Goal: Transaction & Acquisition: Obtain resource

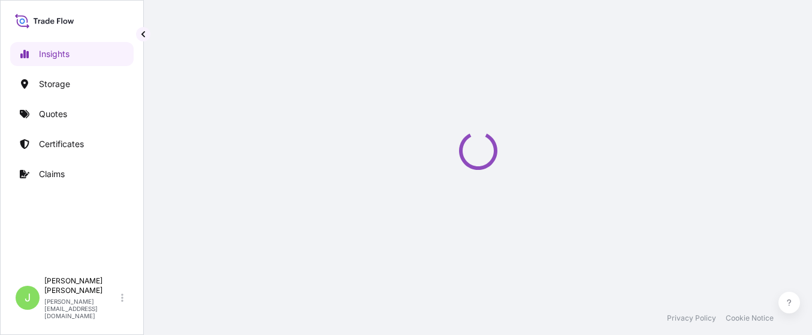
select select "2025"
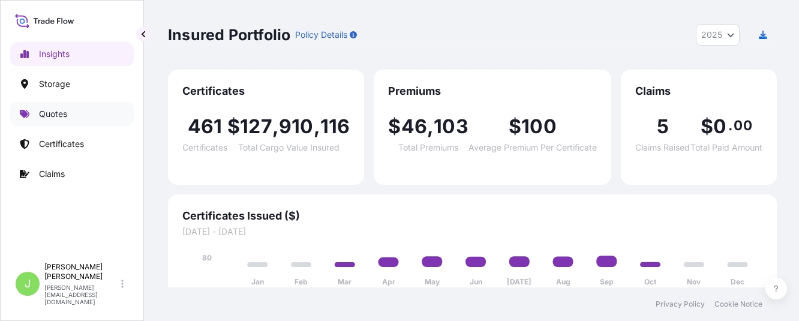
click at [38, 115] on link "Quotes" at bounding box center [72, 114] width 124 height 24
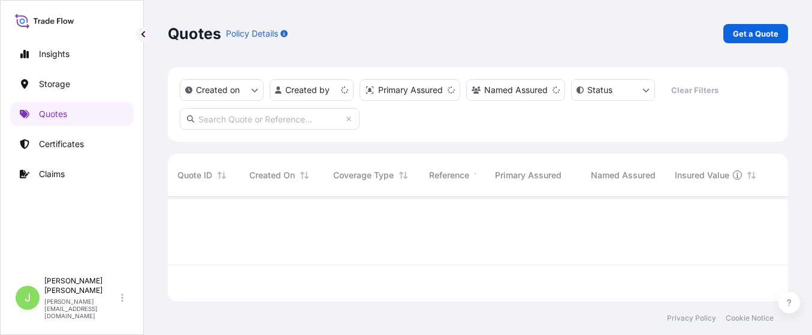
scroll to position [97, 607]
click at [783, 34] on link "Get a Quote" at bounding box center [756, 33] width 65 height 19
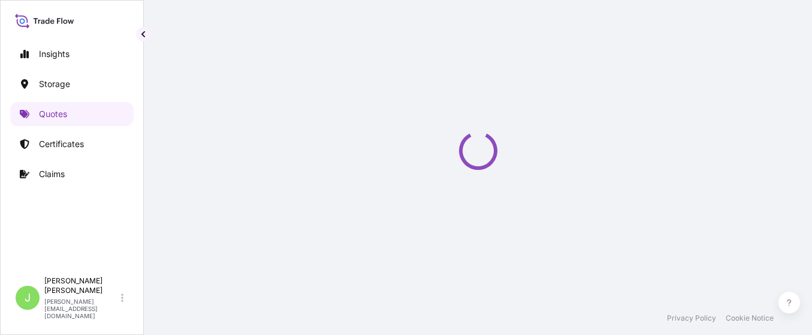
scroll to position [19, 0]
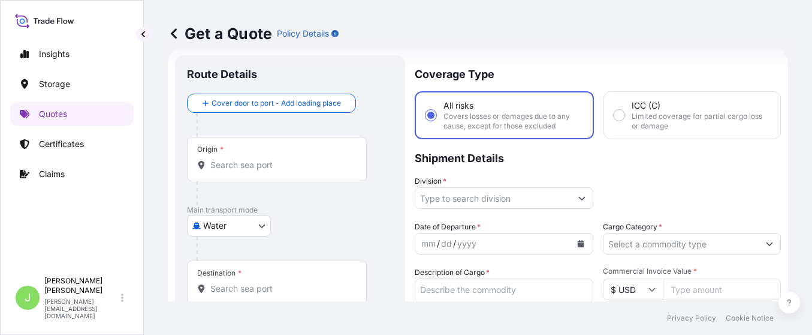
click at [246, 217] on body "Insights Storage Quotes Certificates Claims J [PERSON_NAME] [PERSON_NAME][EMAIL…" at bounding box center [406, 167] width 812 height 335
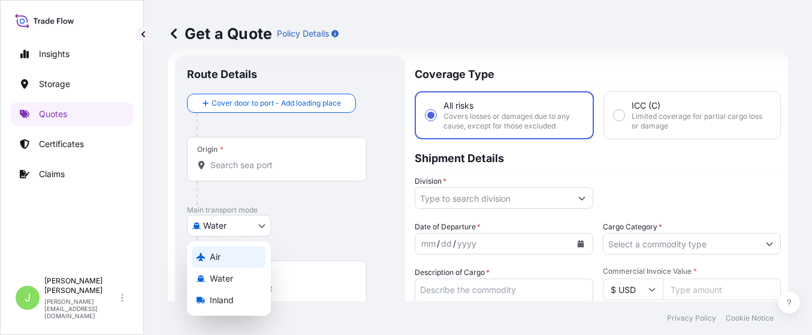
click at [228, 255] on div "Air" at bounding box center [229, 257] width 74 height 22
select select "Air"
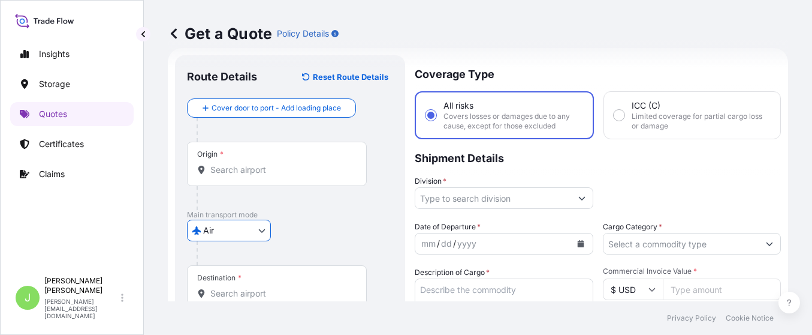
click at [257, 173] on input "Origin *" at bounding box center [281, 170] width 142 height 12
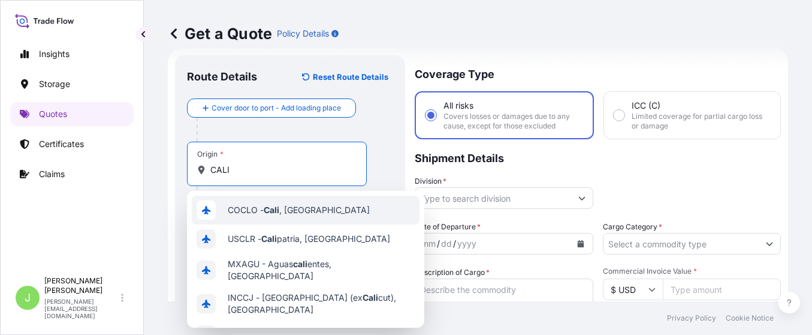
click at [306, 205] on span "COCLO - [GEOGRAPHIC_DATA] , [GEOGRAPHIC_DATA]" at bounding box center [299, 210] width 142 height 12
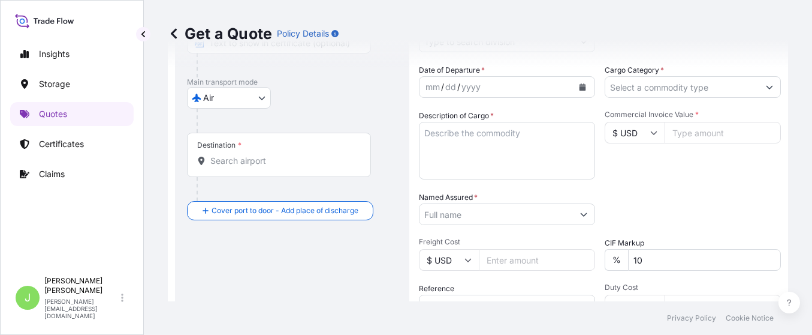
scroll to position [199, 0]
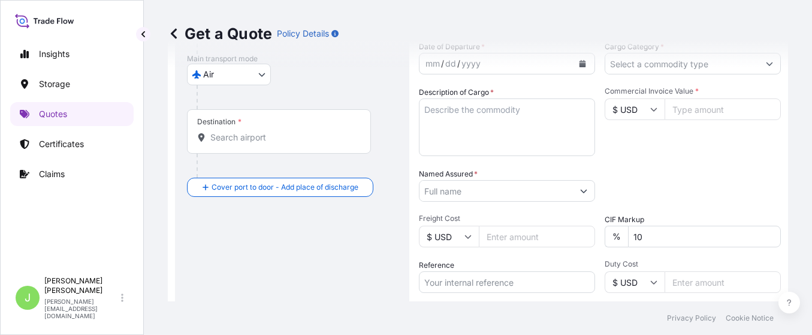
type input "COCLO - [GEOGRAPHIC_DATA], [GEOGRAPHIC_DATA]"
click at [276, 139] on input "Destination *" at bounding box center [283, 137] width 146 height 12
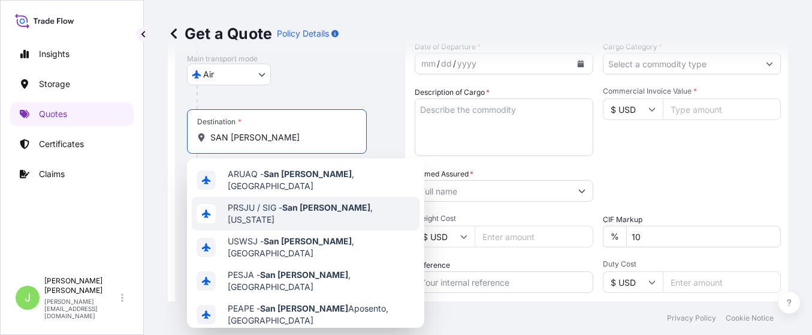
click at [331, 212] on div "PRSJU / SIG - [GEOGRAPHIC_DATA][PERSON_NAME] , [US_STATE]" at bounding box center [306, 214] width 228 height 34
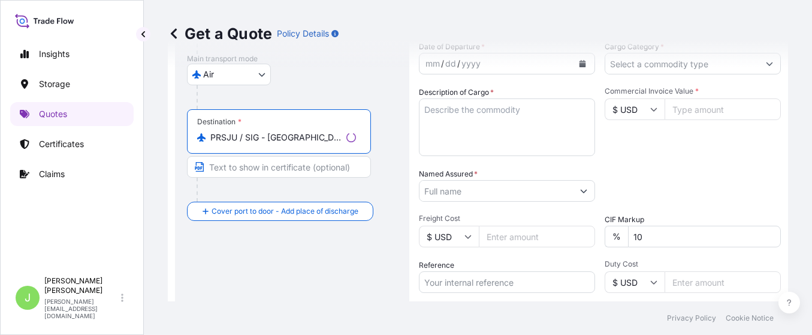
type input "PRSJU / SIG - [GEOGRAPHIC_DATA][PERSON_NAME], [US_STATE]"
click at [408, 123] on form "Route Details Reset Route Details Cover door to port - Add loading place Place …" at bounding box center [478, 151] width 621 height 567
click at [691, 59] on div "Get a Quote Policy Details" at bounding box center [478, 33] width 621 height 67
click at [670, 68] on input "Cargo Category *" at bounding box center [682, 64] width 156 height 22
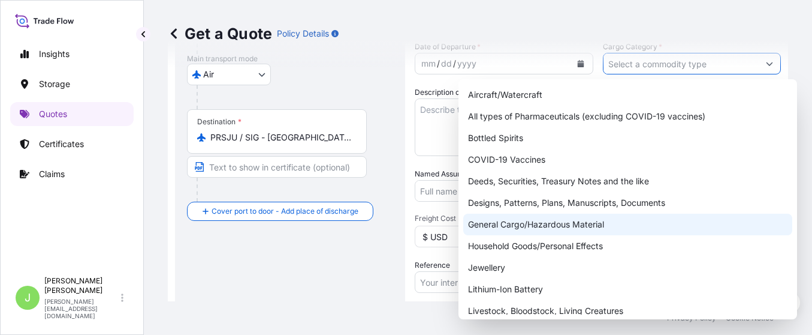
click at [594, 229] on div "General Cargo/Hazardous Material" at bounding box center [627, 224] width 329 height 22
type input "General Cargo/Hazardous Material"
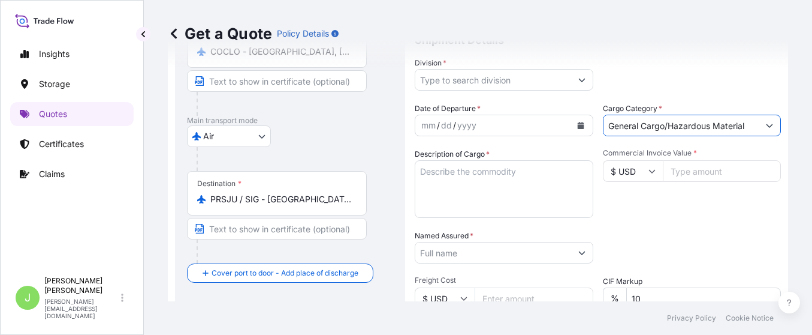
scroll to position [109, 0]
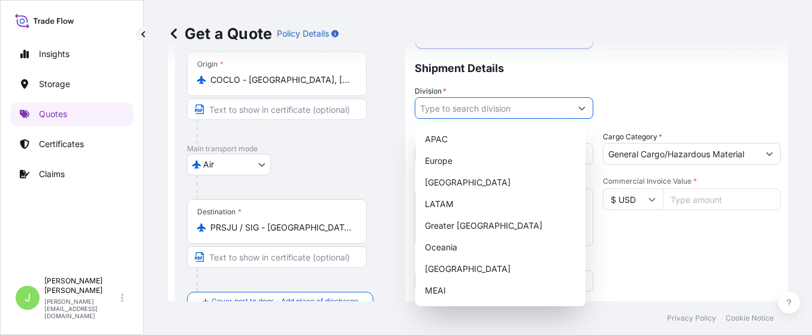
click at [489, 111] on input "Division *" at bounding box center [494, 108] width 156 height 22
click at [454, 210] on div "LATAM" at bounding box center [500, 204] width 161 height 22
type input "LATAM"
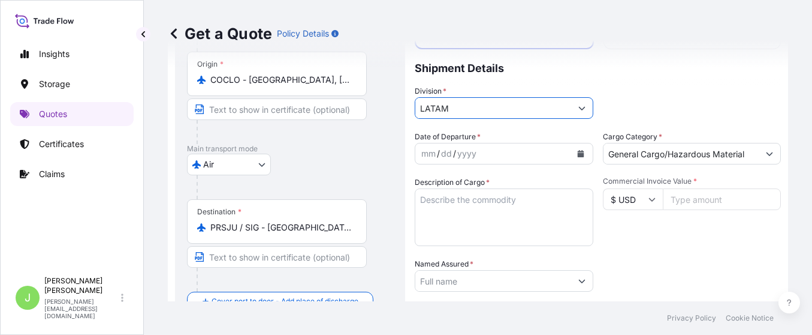
click at [577, 155] on icon "Calendar" at bounding box center [580, 153] width 7 height 7
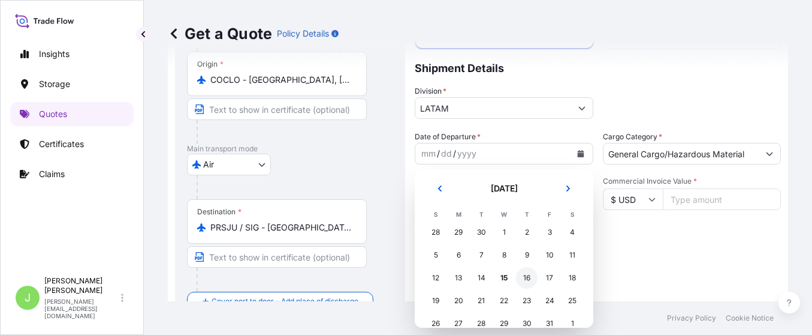
click at [525, 281] on div "16" at bounding box center [527, 278] width 22 height 22
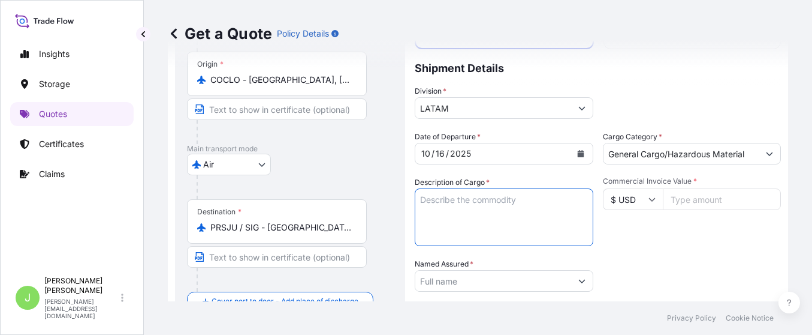
click at [486, 208] on textarea "Description of Cargo *" at bounding box center [504, 217] width 179 height 58
paste textarea "RINGS, EARRINGS, BAG, BRAZALETTE, SHOES, BELT, NECKLACE, SECURITY PIN, BRACELET…"
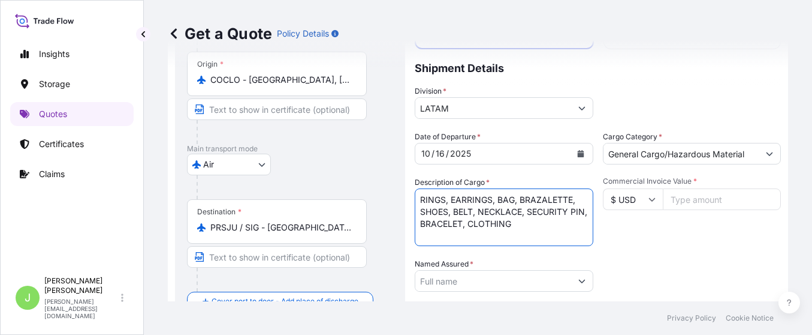
type textarea "RINGS, EARRINGS, BAG, BRAZALETTE, SHOES, BELT, NECKLACE, SECURITY PIN, BRACELET…"
click at [679, 202] on input "Commercial Invoice Value *" at bounding box center [722, 199] width 119 height 22
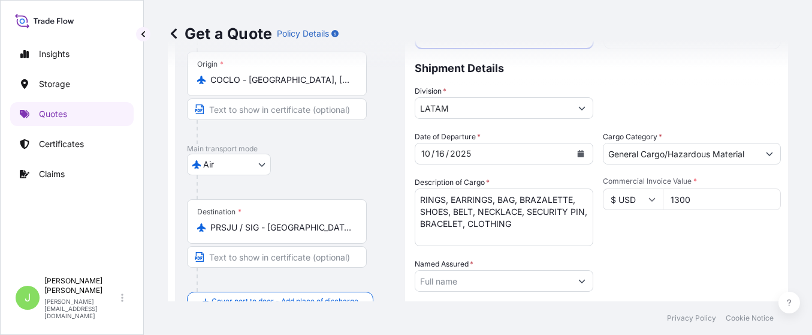
type input "13004"
type input "13004.9"
click at [483, 288] on input "Named Assured *" at bounding box center [494, 281] width 156 height 22
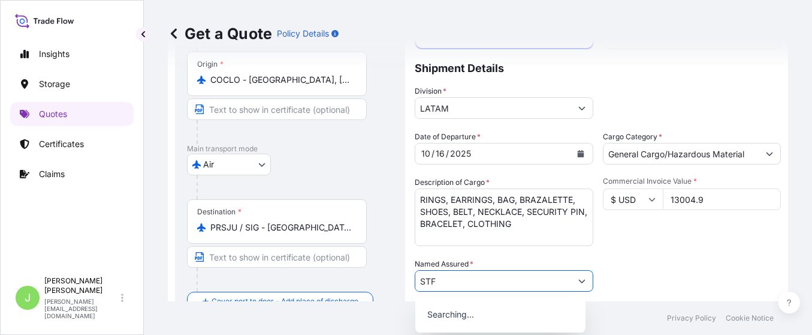
scroll to position [199, 0]
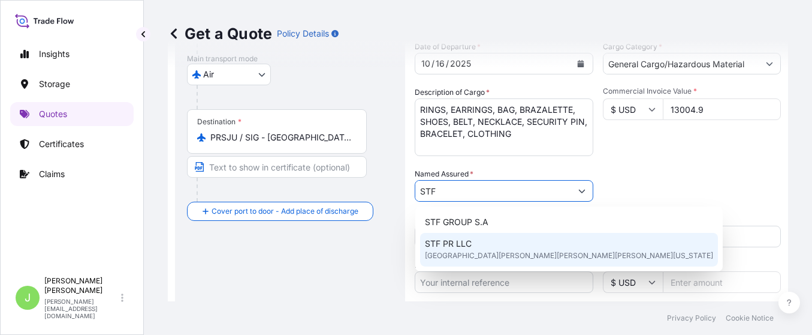
click at [457, 236] on div "STF PR LLC [STREET_ADDRESS][PERSON_NAME][PERSON_NAME][PERSON_NAME][US_STATE]" at bounding box center [569, 250] width 298 height 34
type input "STF PR LLC"
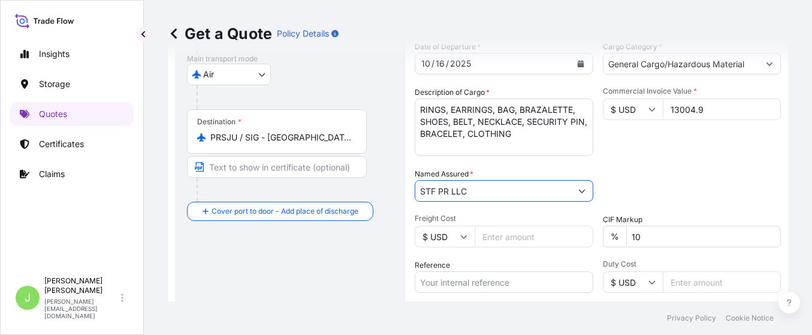
click at [357, 238] on div "Route Details Reset Route Details Cover door to port - Add loading place Place …" at bounding box center [290, 151] width 206 height 528
click at [560, 239] on input "Freight Cost" at bounding box center [534, 236] width 119 height 22
type input "1775"
drag, startPoint x: 436, startPoint y: 285, endPoint x: 343, endPoint y: 289, distance: 93.6
click at [436, 285] on input "Reference" at bounding box center [504, 282] width 179 height 22
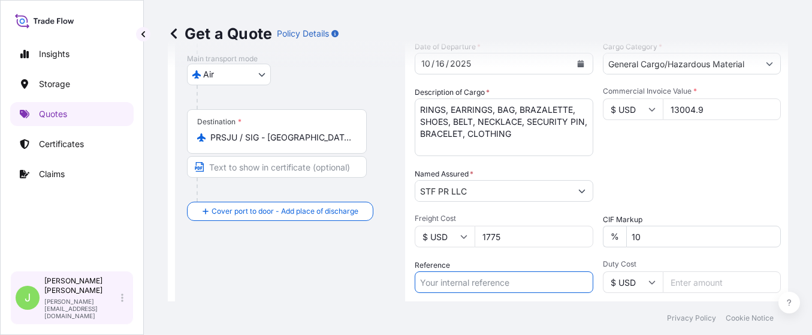
paste input "CO4001156874"
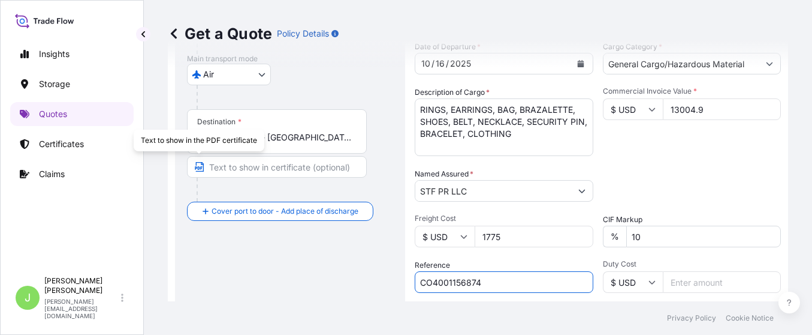
type input "CO4001156874"
click at [675, 183] on div "Packing Category Type to search a container mode Please select a primary mode o…" at bounding box center [692, 185] width 179 height 34
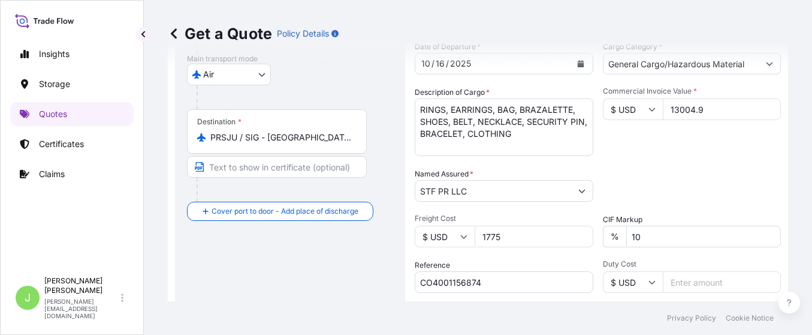
scroll to position [333, 0]
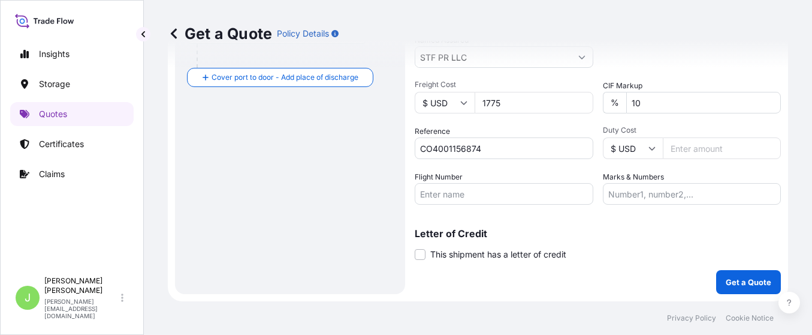
drag, startPoint x: 451, startPoint y: 193, endPoint x: 419, endPoint y: 191, distance: 32.4
click at [451, 192] on input "Flight Number" at bounding box center [504, 194] width 179 height 22
click at [480, 194] on input "Flight Number" at bounding box center [504, 194] width 179 height 22
paste input "AV9382 // AV0230"
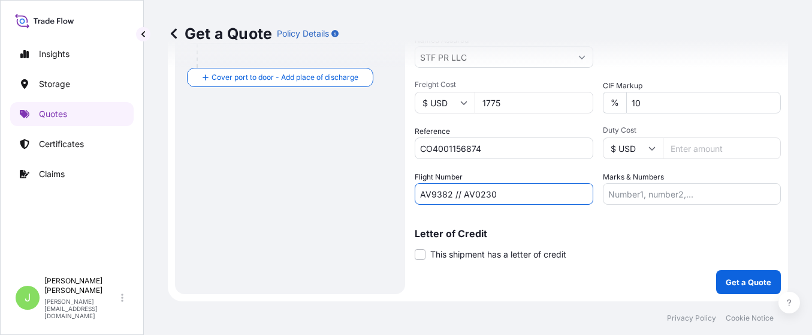
type input "AV9382 // AV0230"
click at [638, 197] on input "Marks & Numbers" at bounding box center [692, 194] width 179 height 22
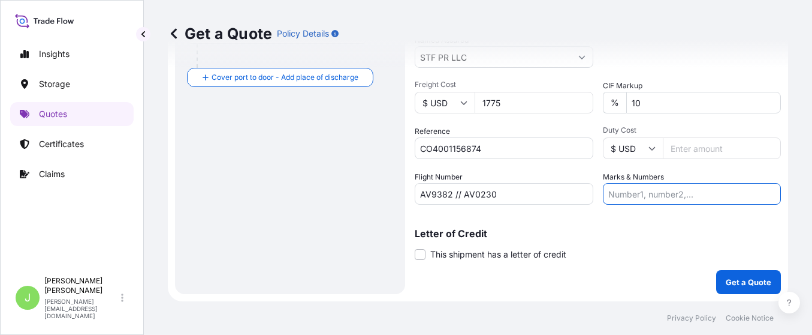
paste input "729-45529621"
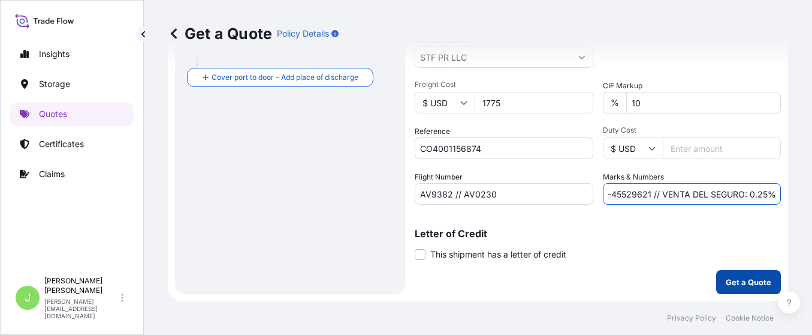
type input "729-45529621 // VENTA DEL SEGURO: 0.25%"
click at [716, 290] on button "Get a Quote" at bounding box center [748, 282] width 65 height 24
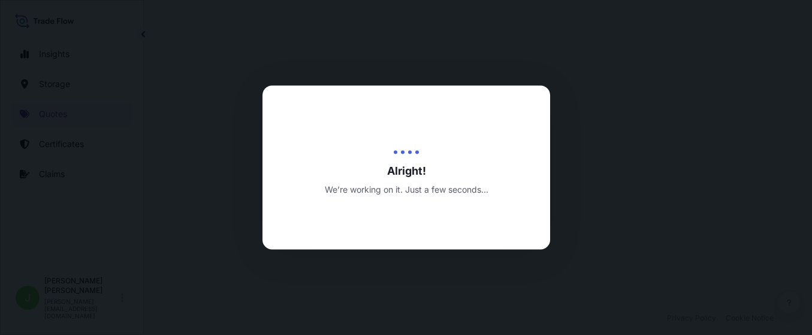
select select "Air"
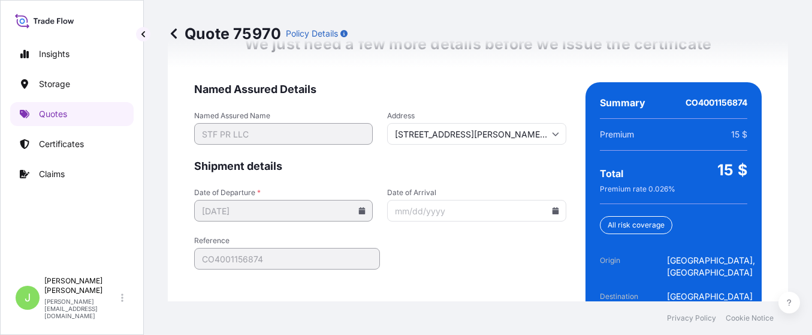
scroll to position [1981, 0]
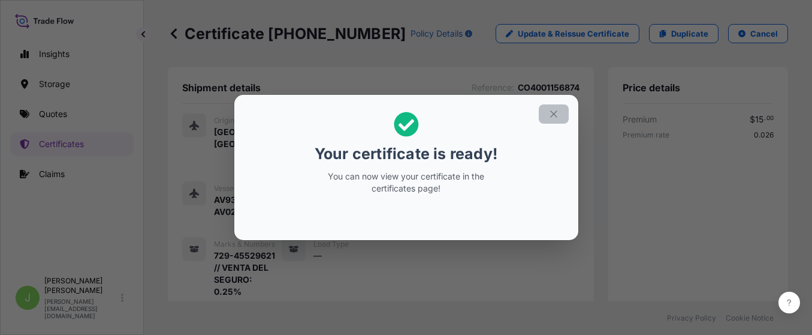
click at [558, 115] on icon "button" at bounding box center [554, 114] width 11 height 11
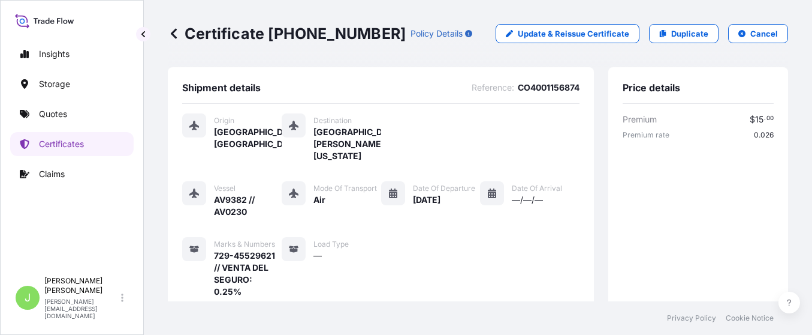
drag, startPoint x: 186, startPoint y: 33, endPoint x: 363, endPoint y: 37, distance: 176.9
click at [363, 37] on div "Certificate [PHONE_NUMBER] Policy Details" at bounding box center [320, 33] width 305 height 19
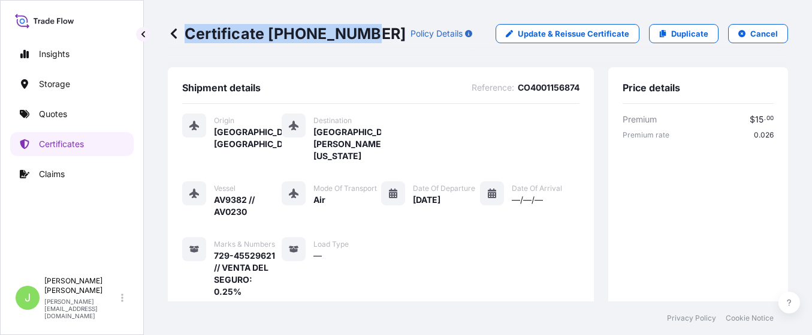
drag, startPoint x: 362, startPoint y: 35, endPoint x: 359, endPoint y: 42, distance: 7.8
click at [359, 42] on p "Certificate [PHONE_NUMBER]" at bounding box center [287, 33] width 238 height 19
copy p "Certificate [PHONE_NUMBER]"
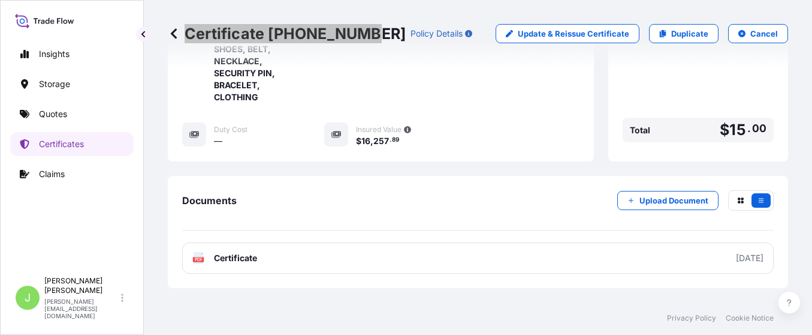
scroll to position [467, 0]
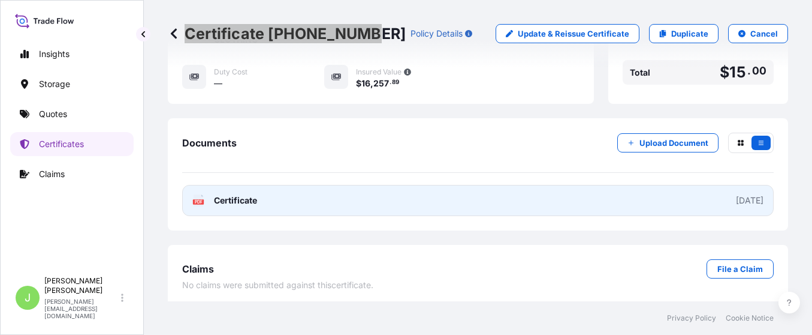
click at [293, 192] on link "PDF Certificate [DATE]" at bounding box center [478, 200] width 592 height 31
